Goal: Task Accomplishment & Management: Use online tool/utility

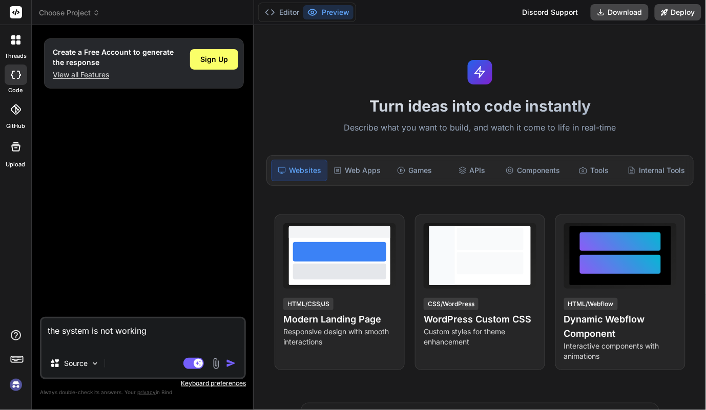
click at [18, 386] on img at bounding box center [15, 384] width 17 height 17
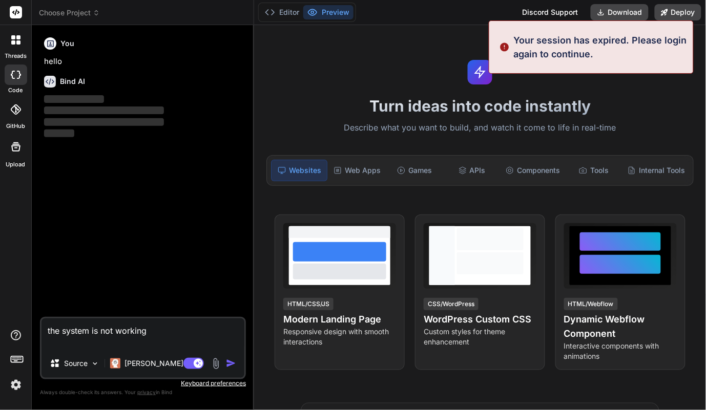
type textarea "x"
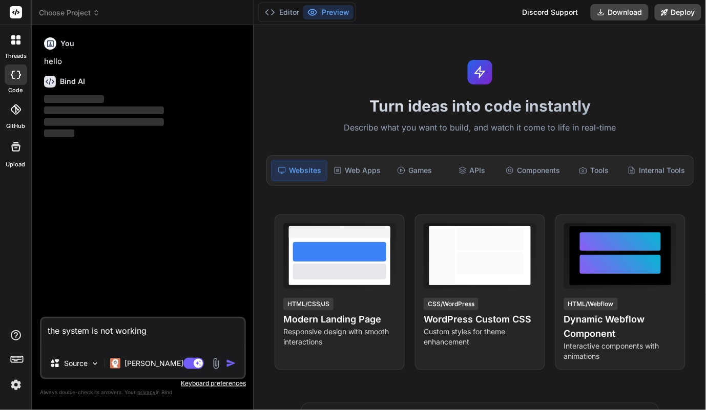
click at [21, 390] on img at bounding box center [15, 384] width 17 height 17
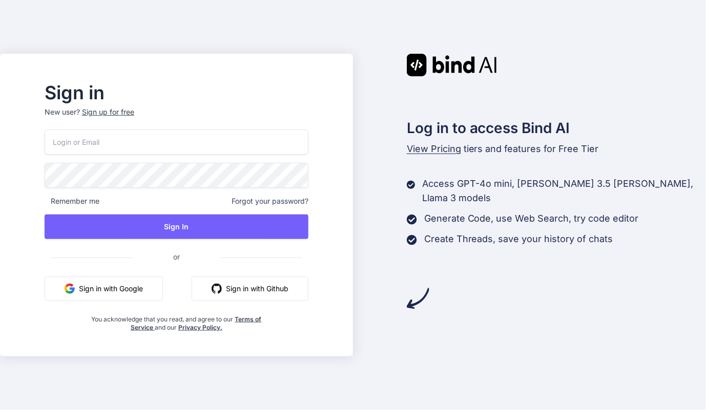
click at [123, 279] on button "Sign in with Google" at bounding box center [104, 289] width 118 height 25
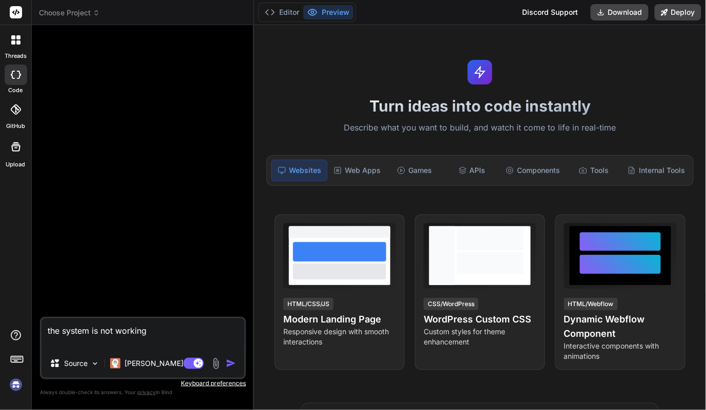
click at [16, 388] on img at bounding box center [15, 384] width 17 height 17
type textarea "x"
click at [19, 385] on img at bounding box center [15, 384] width 17 height 17
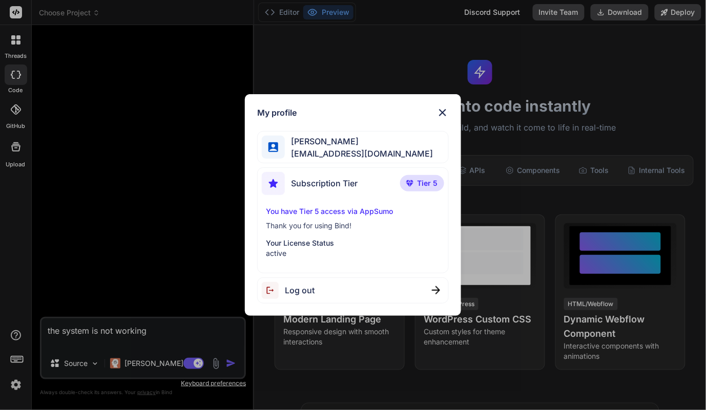
click at [446, 109] on img at bounding box center [442, 113] width 12 height 12
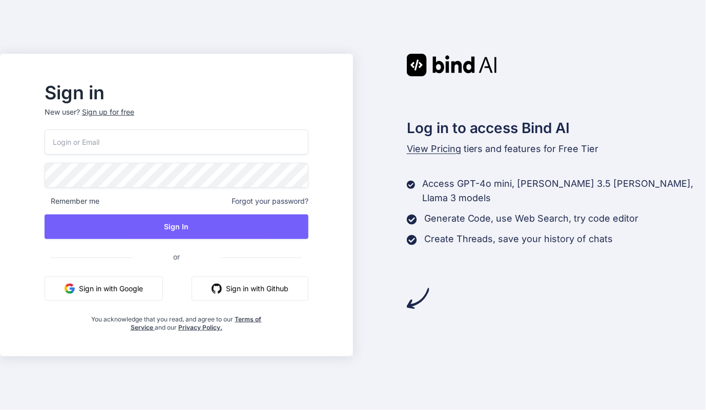
click at [123, 297] on button "Sign in with Google" at bounding box center [104, 289] width 118 height 25
